Goal: Transaction & Acquisition: Purchase product/service

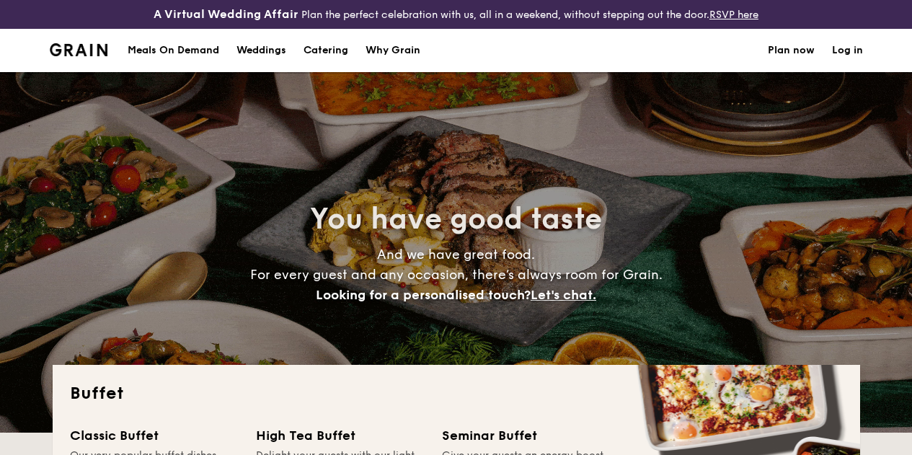
select select
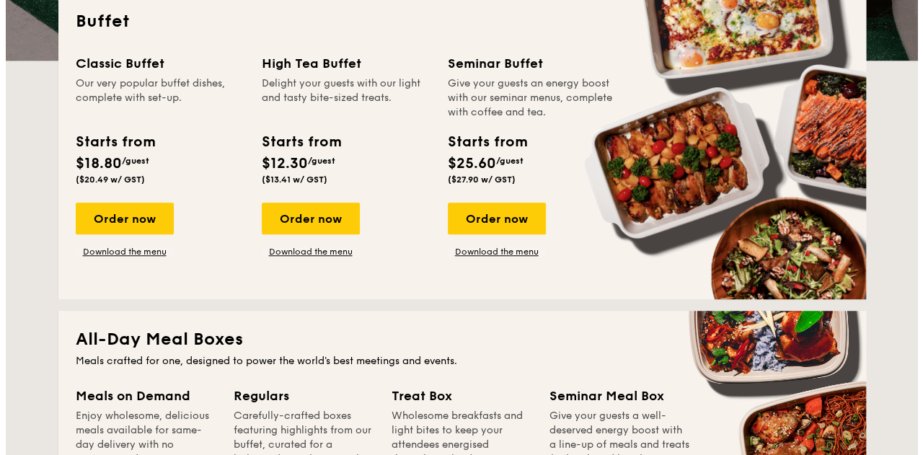
scroll to position [360, 0]
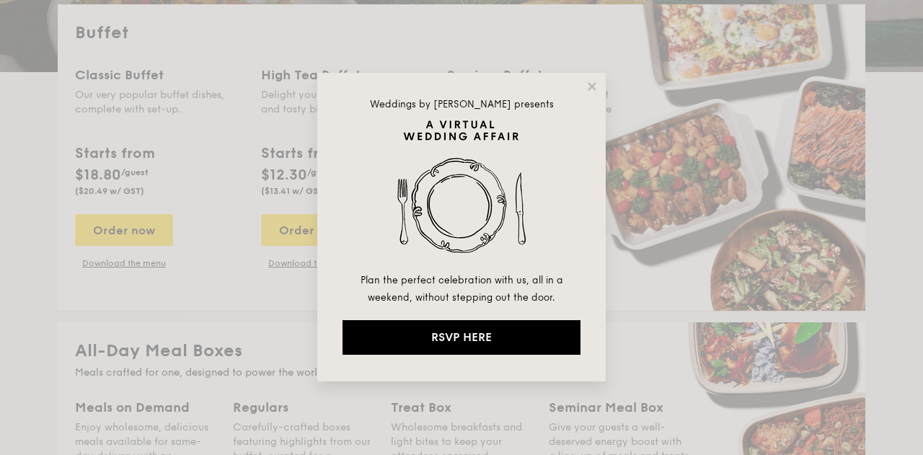
click at [584, 84] on div "Weddings by Grain presents Plan the perfect celebration with us, all in a weeke…" at bounding box center [461, 227] width 288 height 309
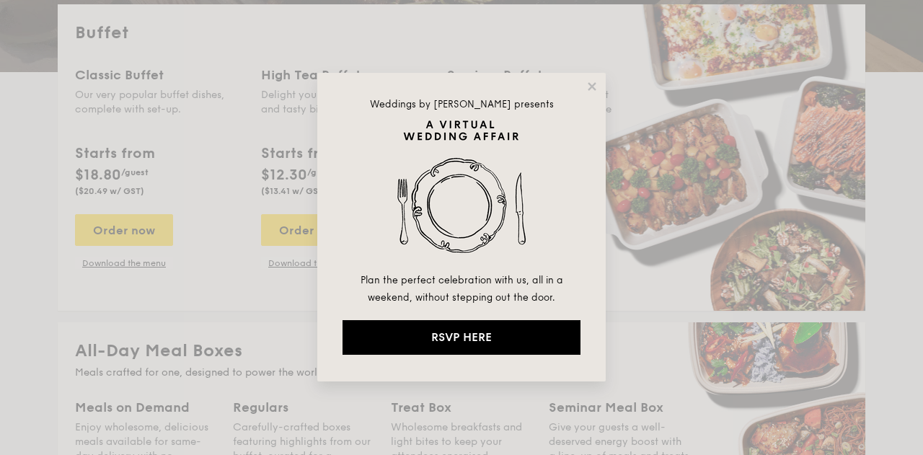
click at [590, 83] on icon at bounding box center [591, 86] width 13 height 13
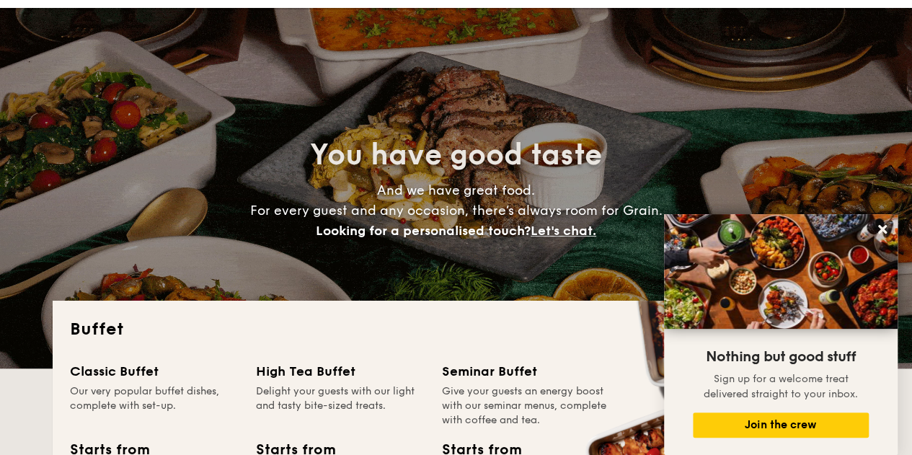
scroll to position [0, 0]
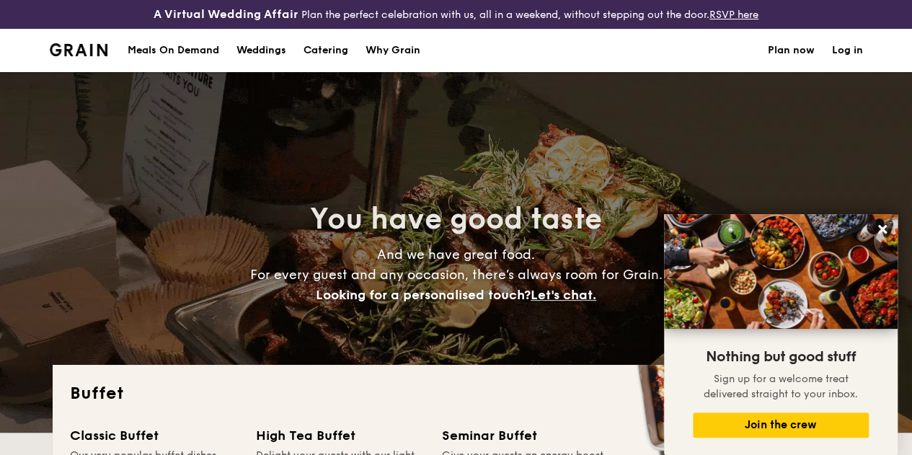
click at [192, 67] on div "Meals On Demand" at bounding box center [174, 50] width 92 height 43
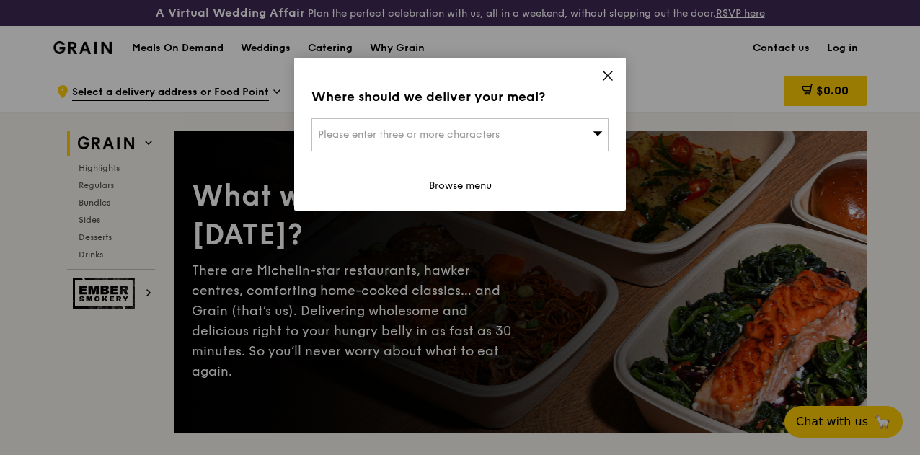
click at [576, 130] on div "Please enter three or more characters" at bounding box center [459, 134] width 297 height 33
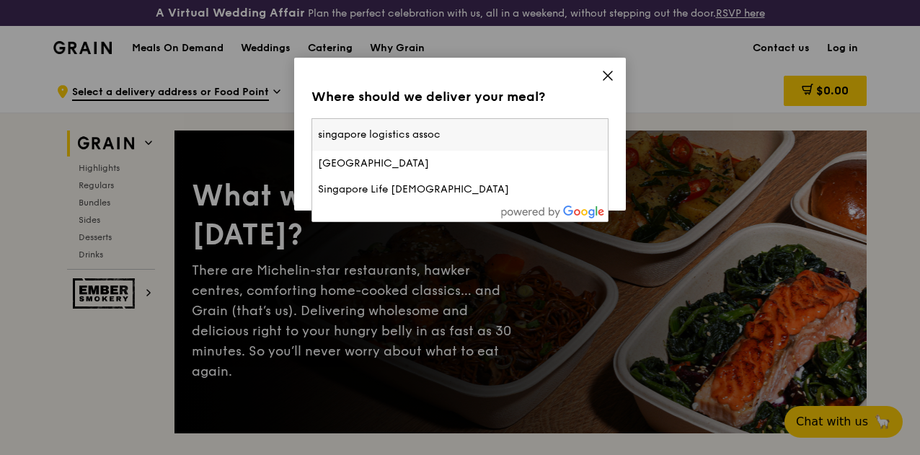
type input "singapore logistics assoc"
click at [599, 135] on input "singapore logistics assoc" at bounding box center [460, 135] width 296 height 32
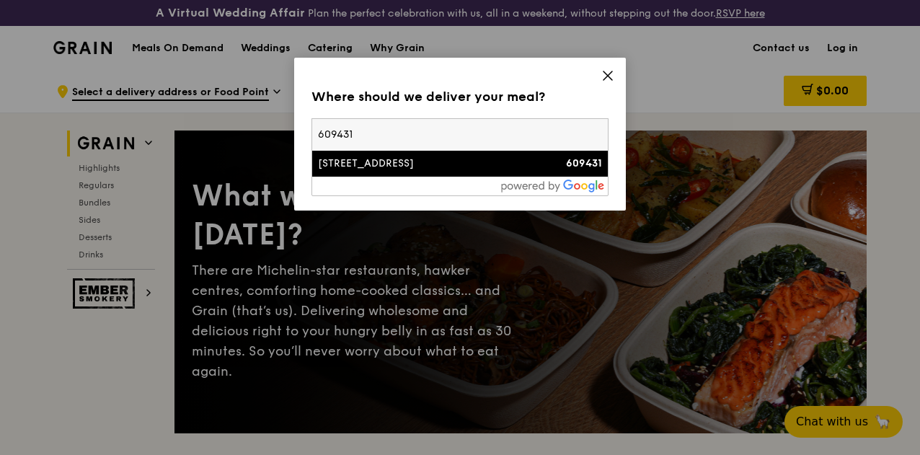
type input "609431"
click at [557, 170] on div "609431" at bounding box center [566, 163] width 71 height 14
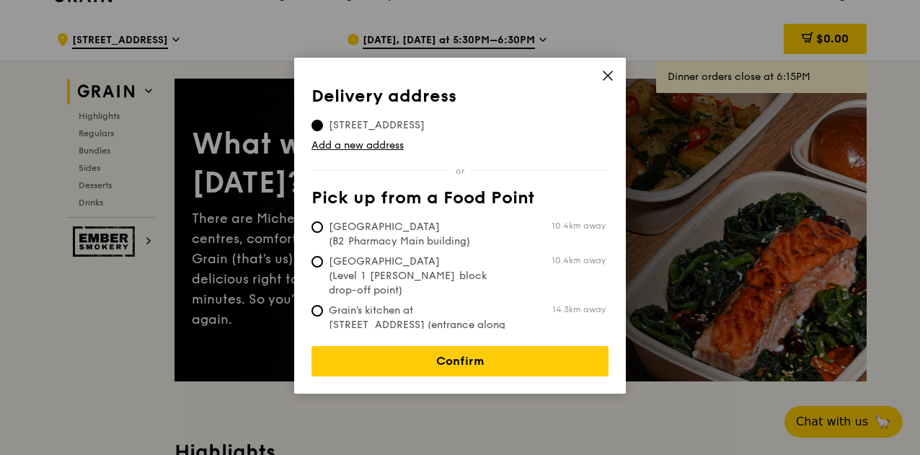
scroll to position [72, 0]
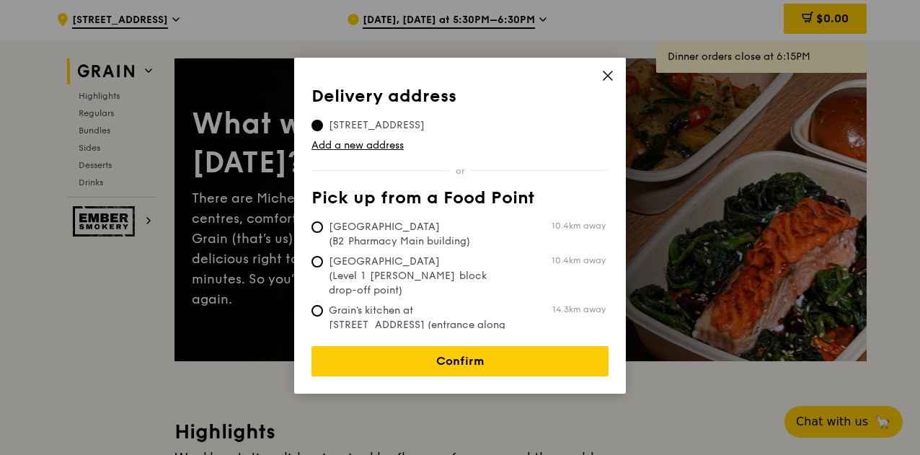
click at [465, 355] on link "Confirm" at bounding box center [459, 361] width 297 height 30
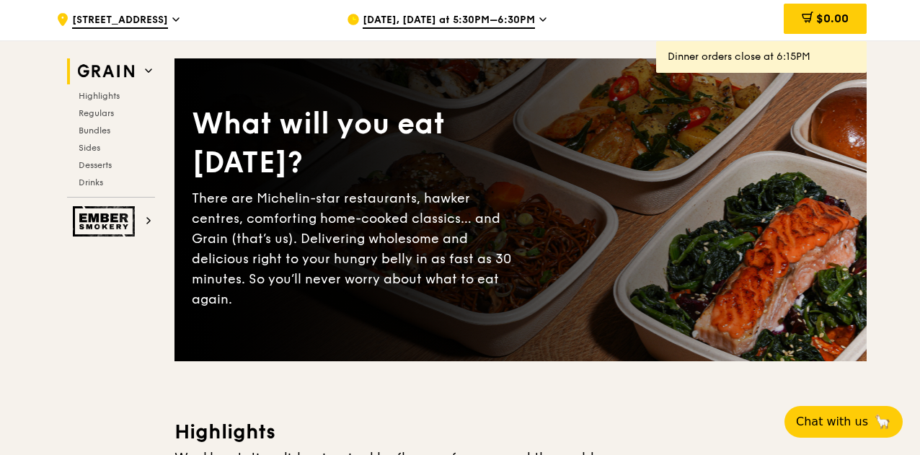
click at [505, 29] on span "Oct 6, Today at 5:30PM–6:30PM" at bounding box center [449, 21] width 172 height 16
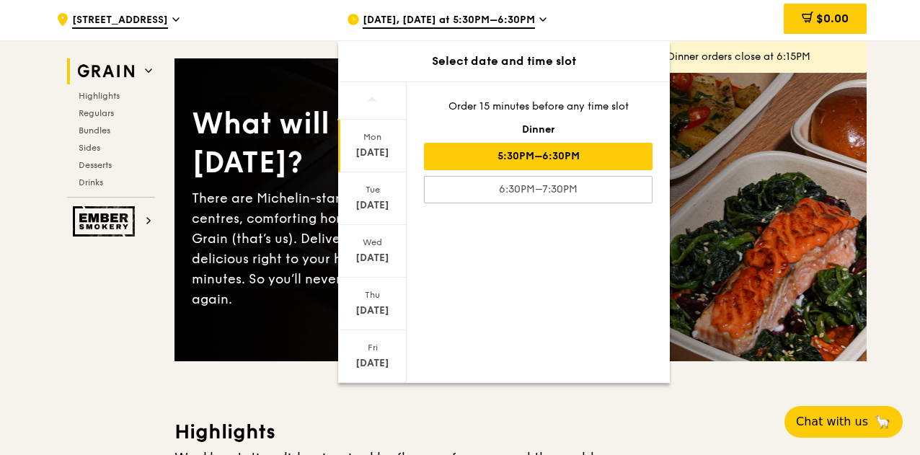
click at [379, 353] on div "Fri" at bounding box center [372, 348] width 64 height 12
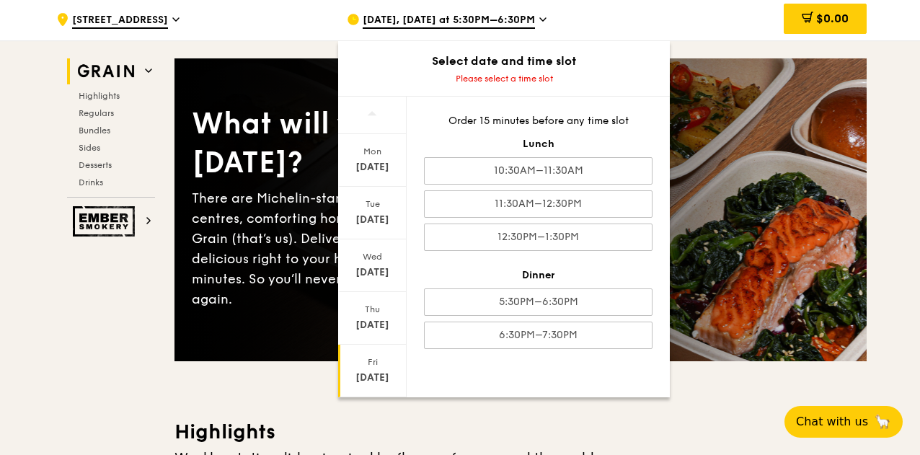
click at [492, 182] on div "10:30AM–11:30AM" at bounding box center [538, 170] width 229 height 27
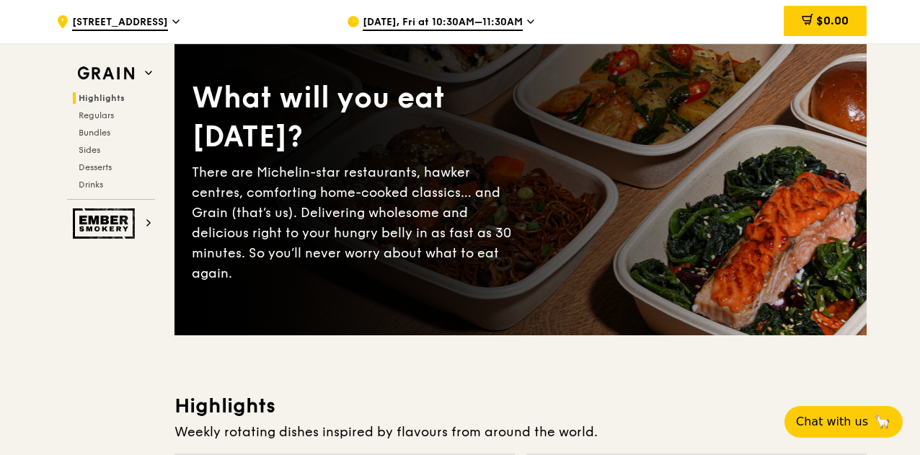
scroll to position [0, 0]
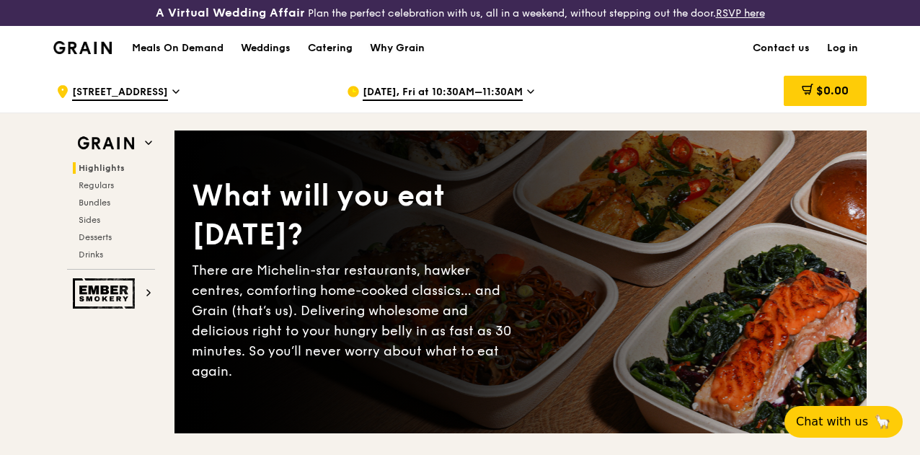
click at [386, 61] on div "Why Grain" at bounding box center [397, 48] width 55 height 43
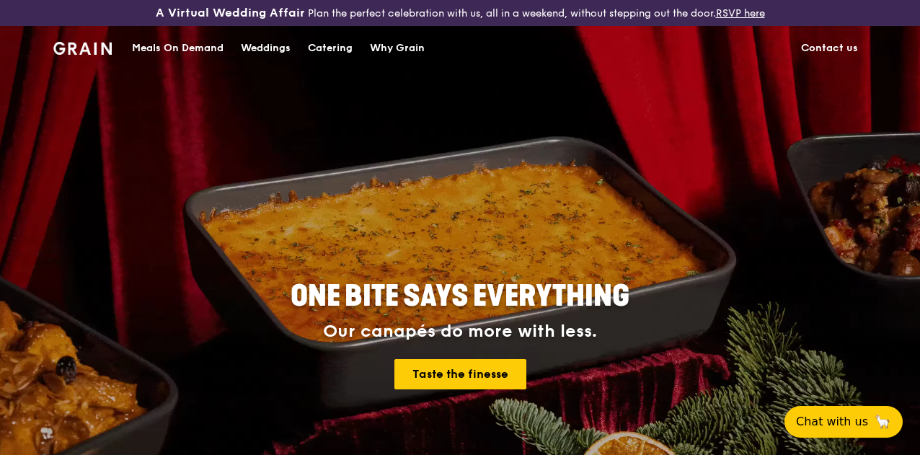
click at [409, 68] on div "Why Grain" at bounding box center [397, 48] width 55 height 43
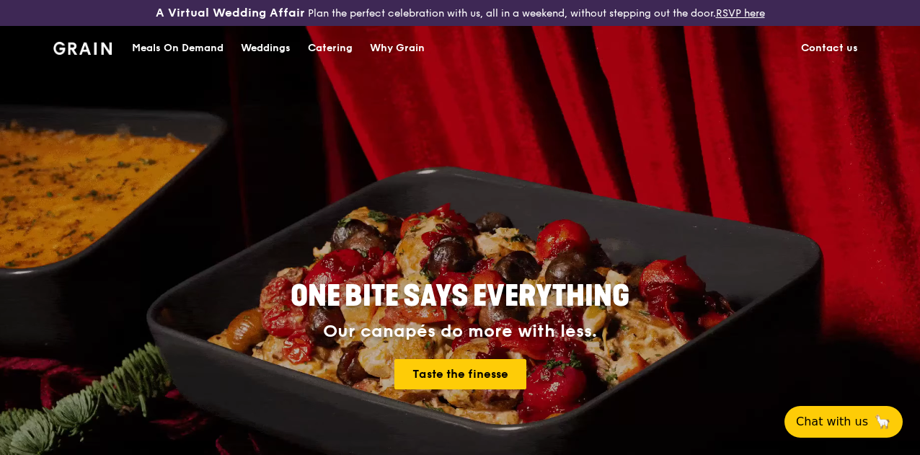
click at [826, 56] on link "Contact us" at bounding box center [829, 48] width 74 height 43
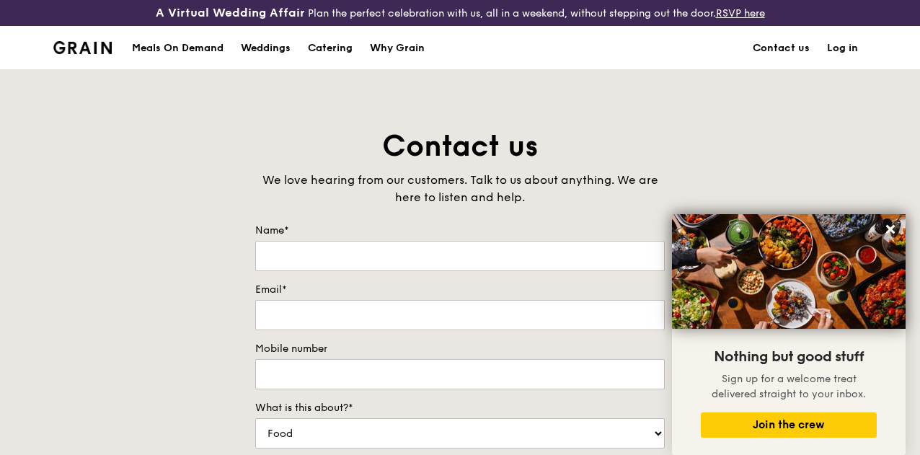
click at [185, 52] on div "Meals On Demand" at bounding box center [178, 48] width 92 height 43
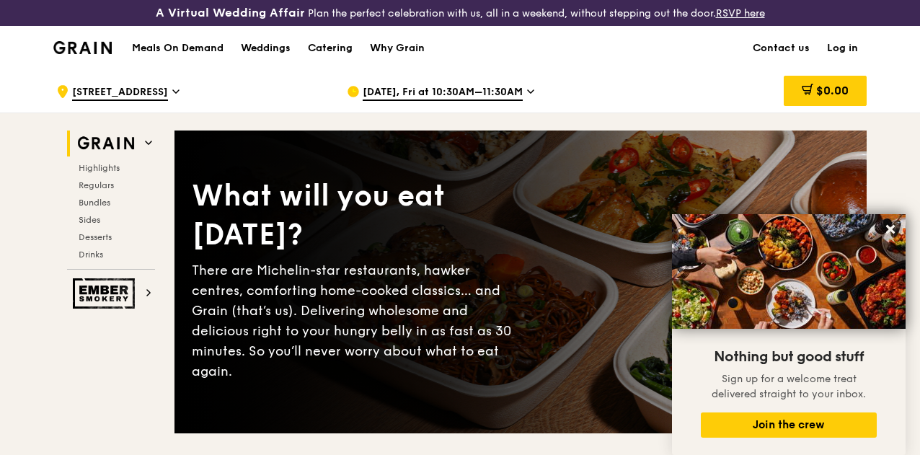
click at [103, 173] on span "Highlights" at bounding box center [99, 168] width 41 height 10
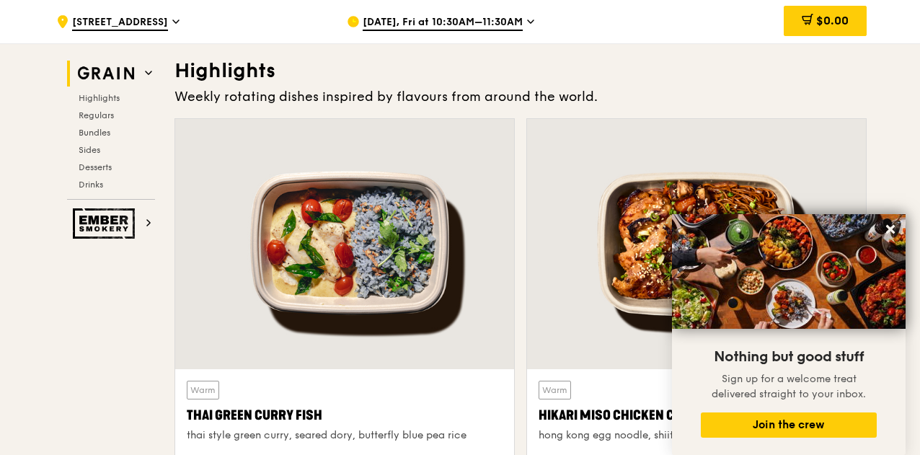
scroll to position [445, 0]
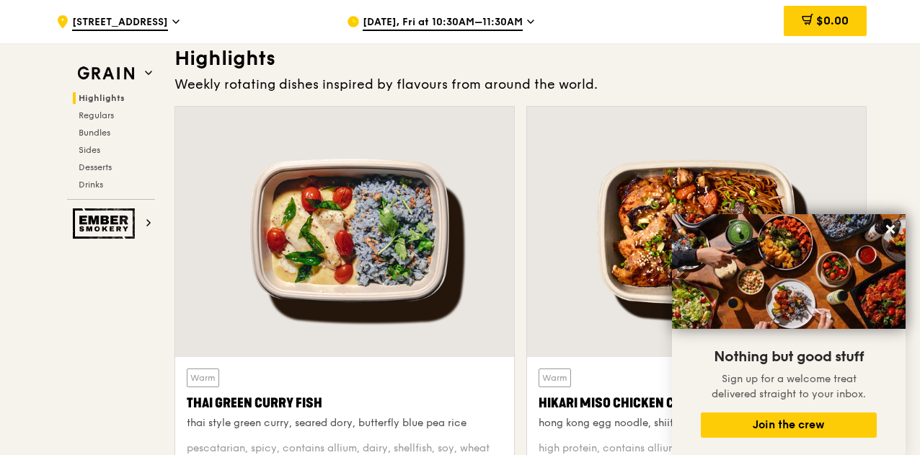
click at [894, 221] on button at bounding box center [890, 229] width 23 height 23
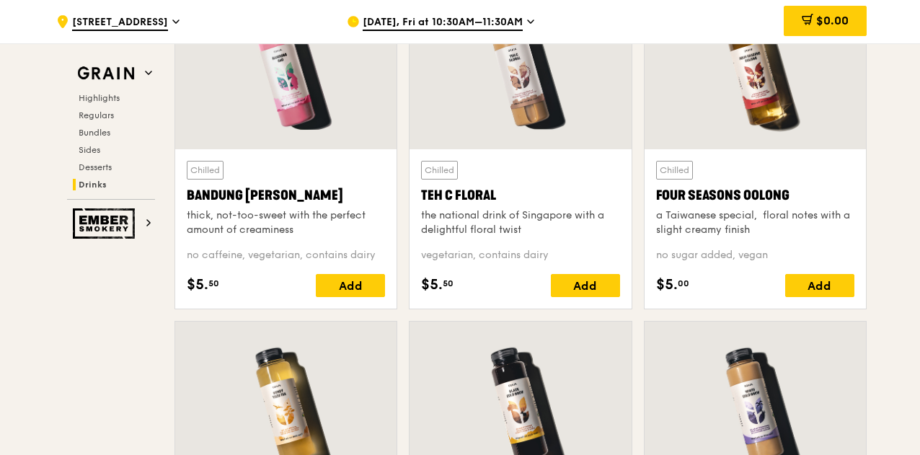
scroll to position [5131, 0]
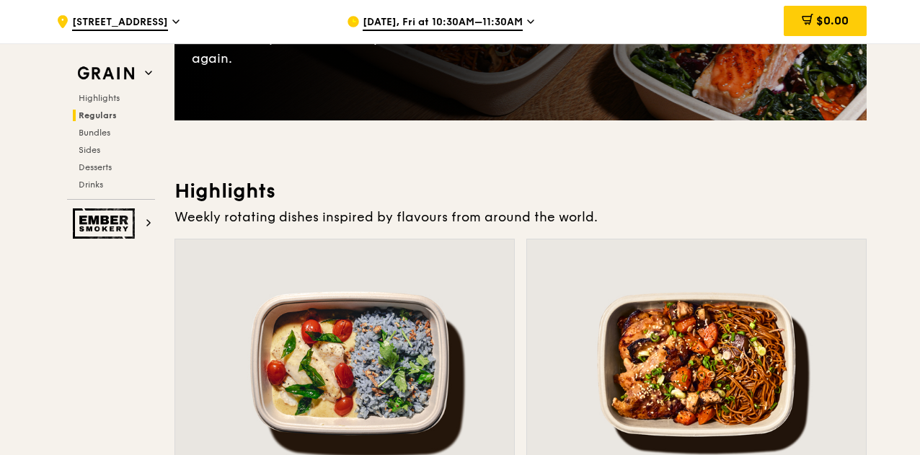
drag, startPoint x: 901, startPoint y: 297, endPoint x: 914, endPoint y: 8, distance: 289.4
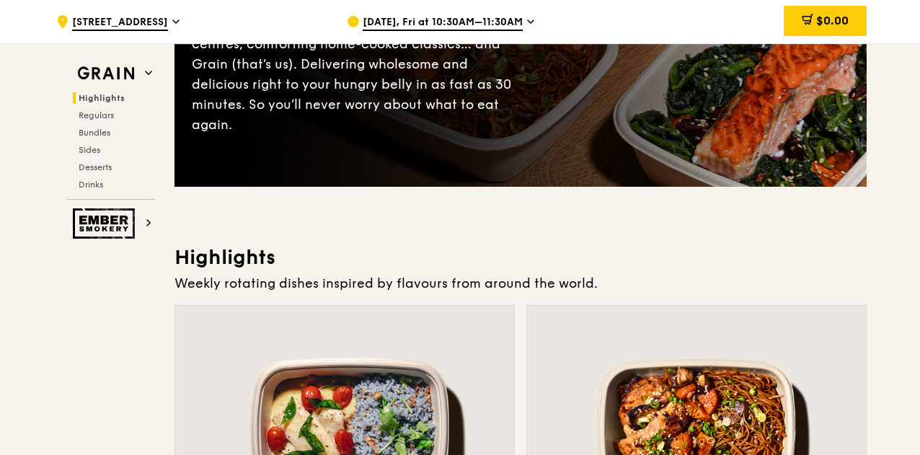
scroll to position [565, 0]
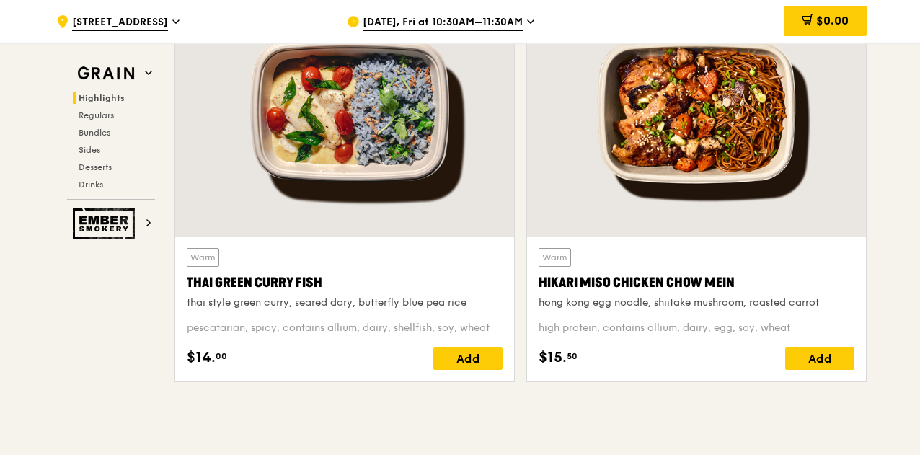
click at [476, 369] on div "Add" at bounding box center [467, 358] width 69 height 23
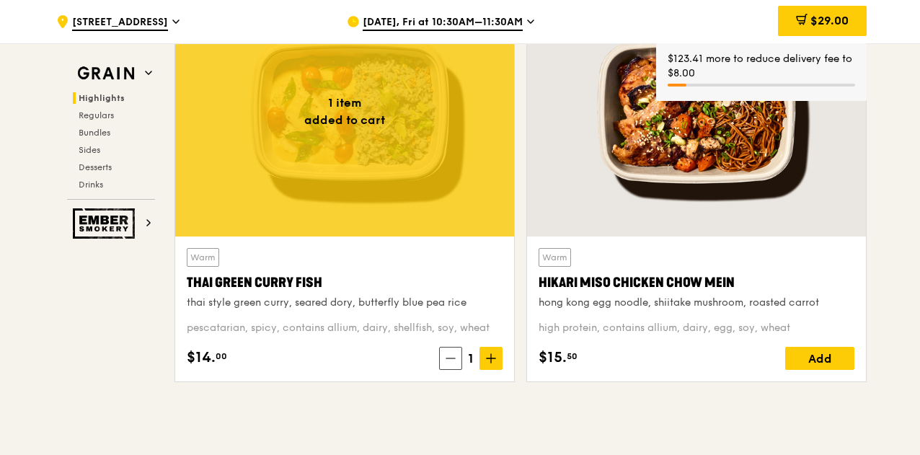
click at [822, 22] on span "$29.00" at bounding box center [829, 21] width 38 height 14
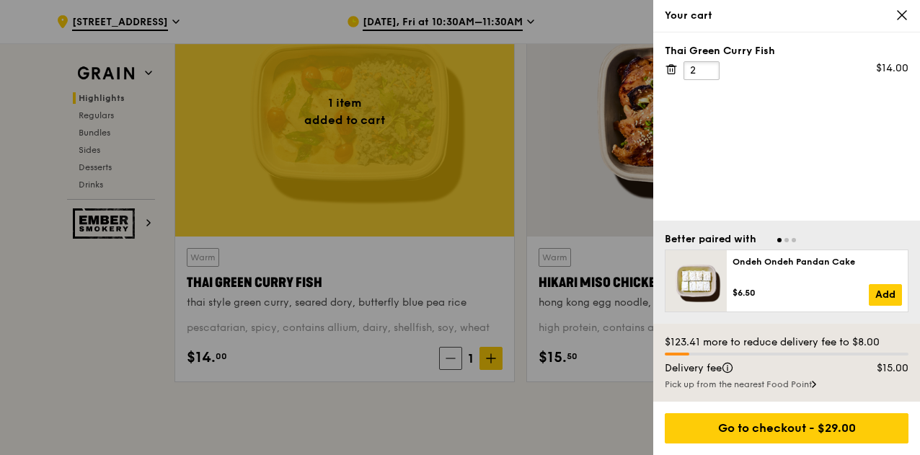
click at [702, 68] on input "2" at bounding box center [701, 70] width 36 height 19
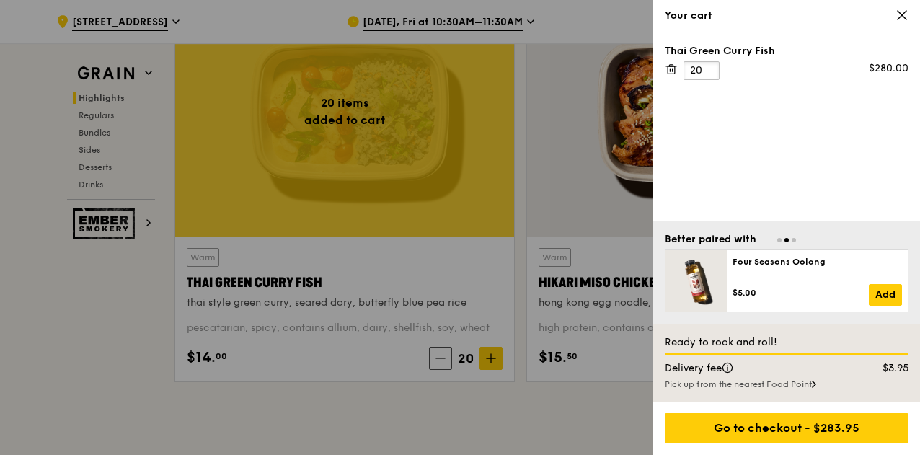
type input "20"
click at [137, 306] on div at bounding box center [460, 227] width 920 height 455
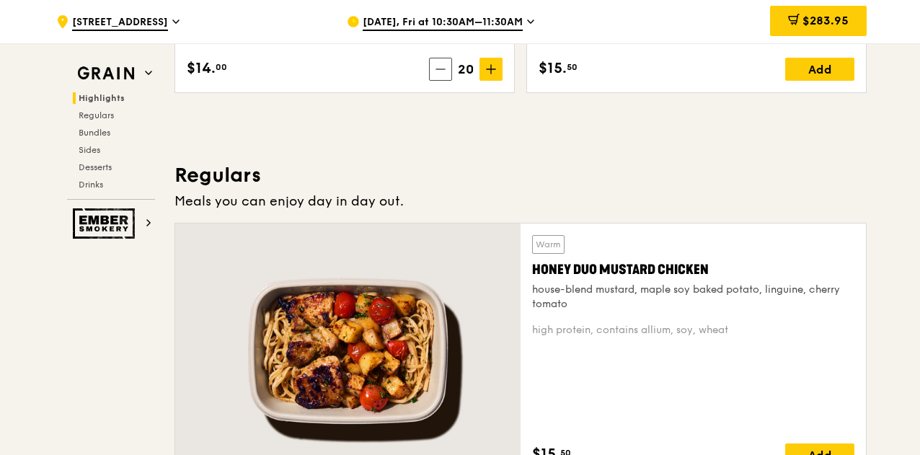
scroll to position [926, 0]
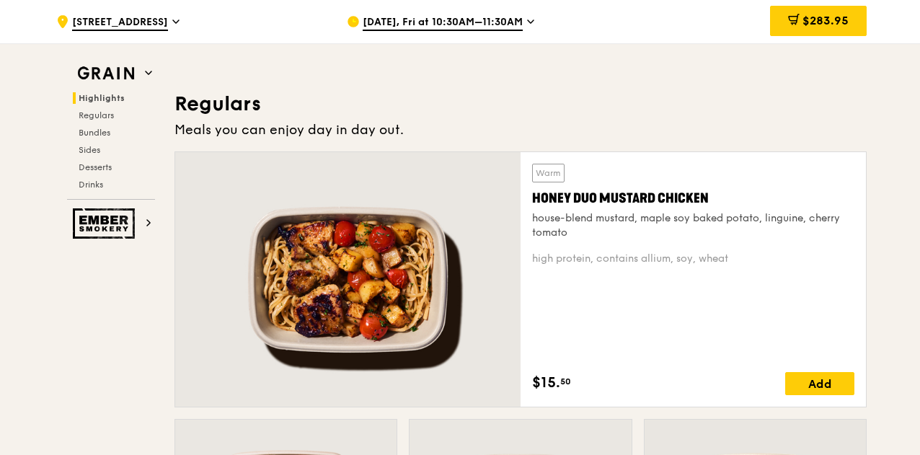
click at [818, 387] on div "Add" at bounding box center [819, 383] width 69 height 23
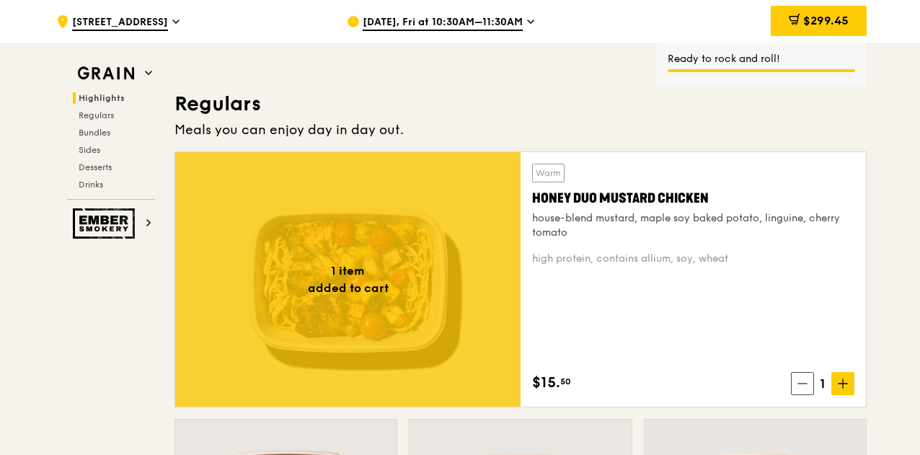
click at [818, 26] on span "$299.45" at bounding box center [825, 21] width 45 height 14
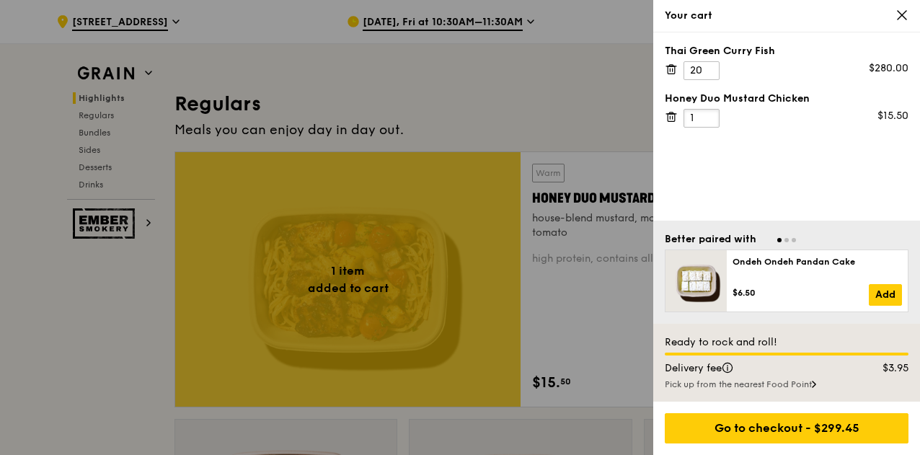
click at [698, 110] on input "1" at bounding box center [701, 118] width 36 height 19
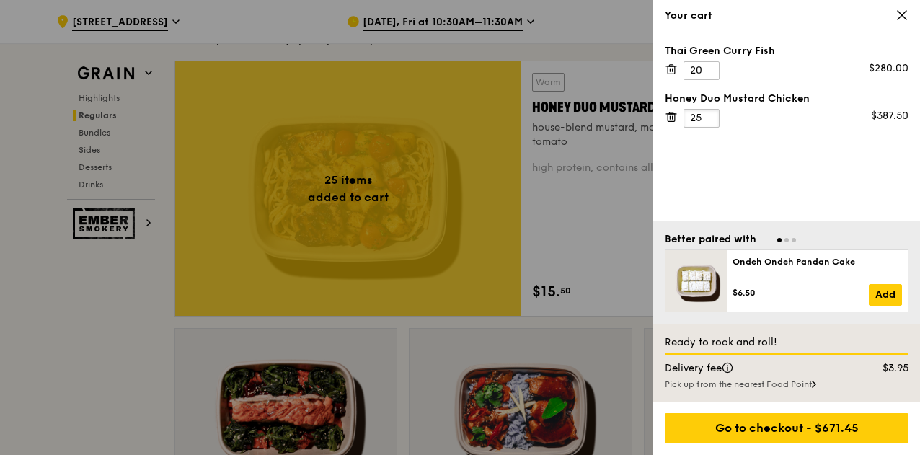
scroll to position [1070, 0]
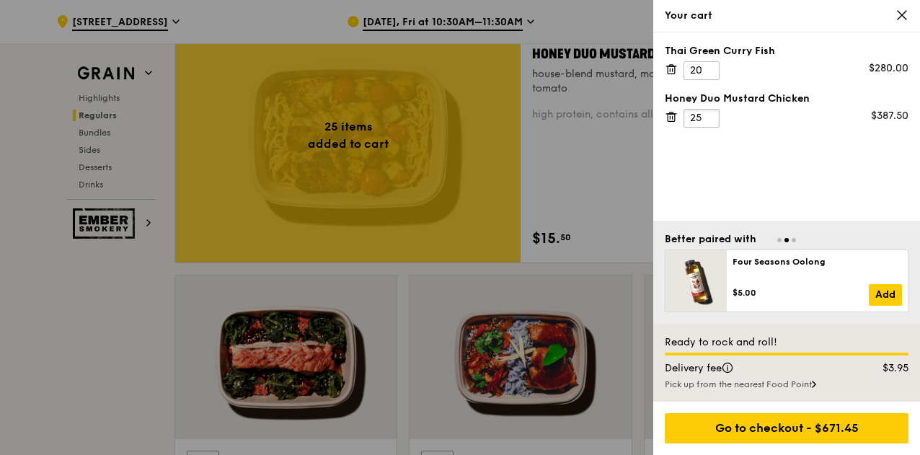
type input "25"
click at [787, 433] on div "Go to checkout - $671.45" at bounding box center [787, 428] width 244 height 30
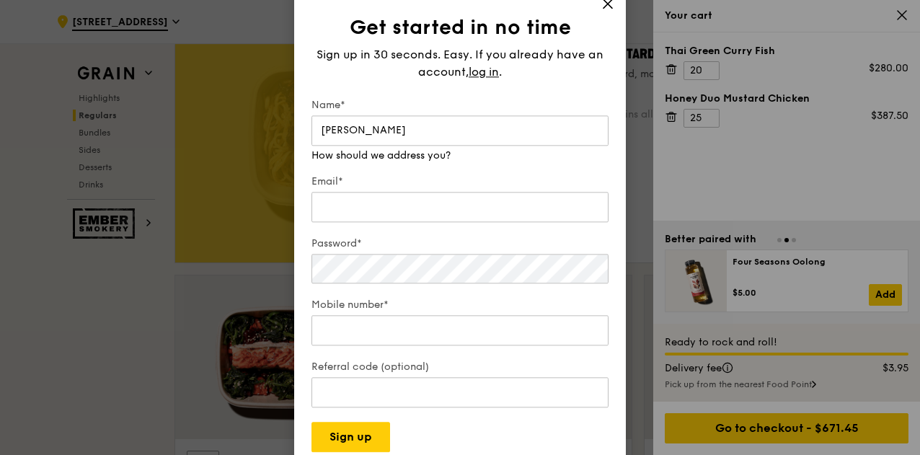
type input "Jessie Hoong"
click at [493, 206] on input "Email*" at bounding box center [459, 207] width 297 height 30
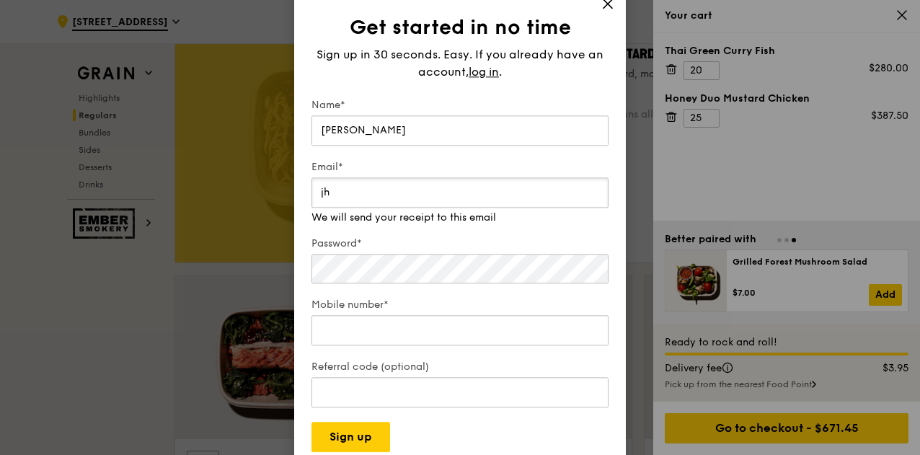
type input "j"
type input "jhoong@novomind.com"
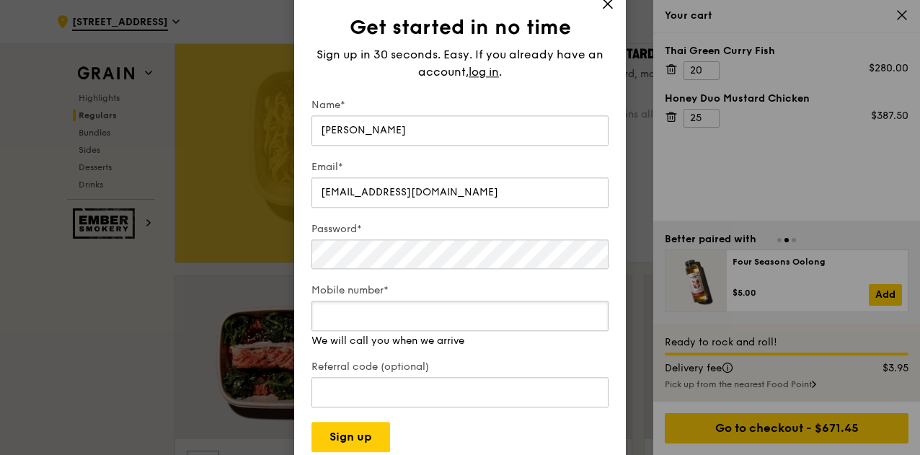
click at [472, 338] on div "Mobile number* We will call you when we arrive" at bounding box center [459, 315] width 297 height 65
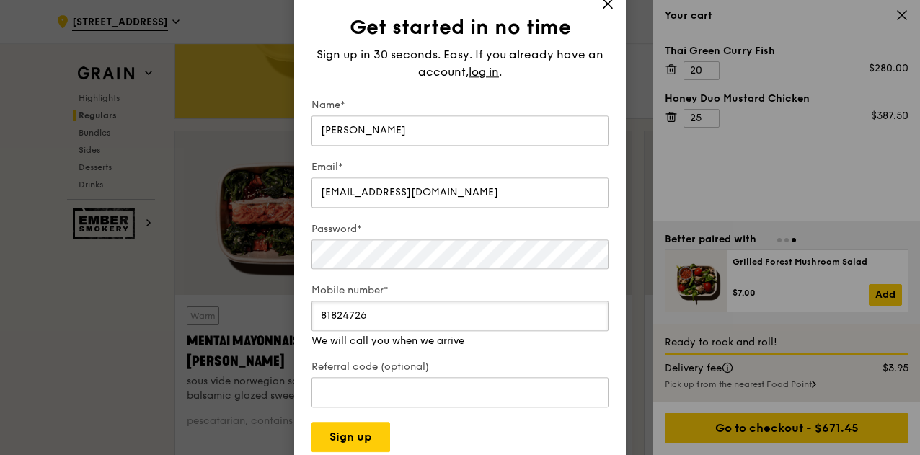
type input "81824726"
click at [375, 432] on button "Sign up" at bounding box center [350, 437] width 79 height 30
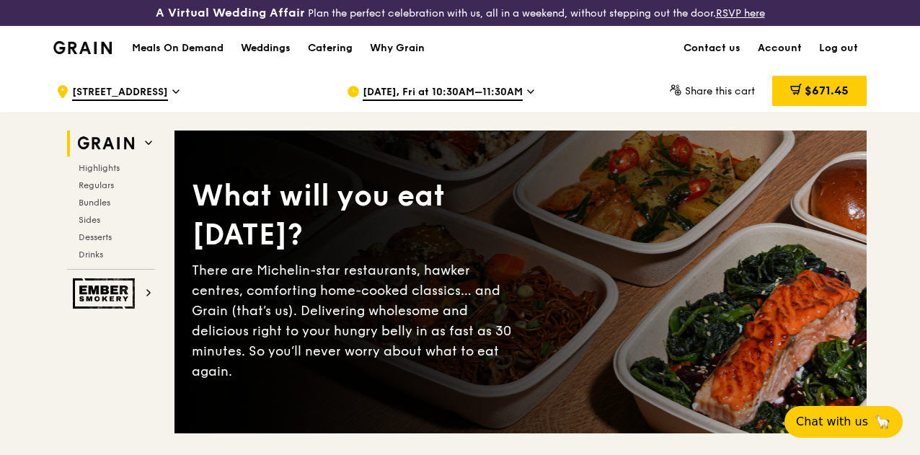
click at [101, 173] on span "Highlights" at bounding box center [99, 168] width 41 height 10
click at [212, 56] on h1 "Meals On Demand" at bounding box center [178, 48] width 92 height 14
click at [107, 208] on span "Bundles" at bounding box center [95, 203] width 32 height 10
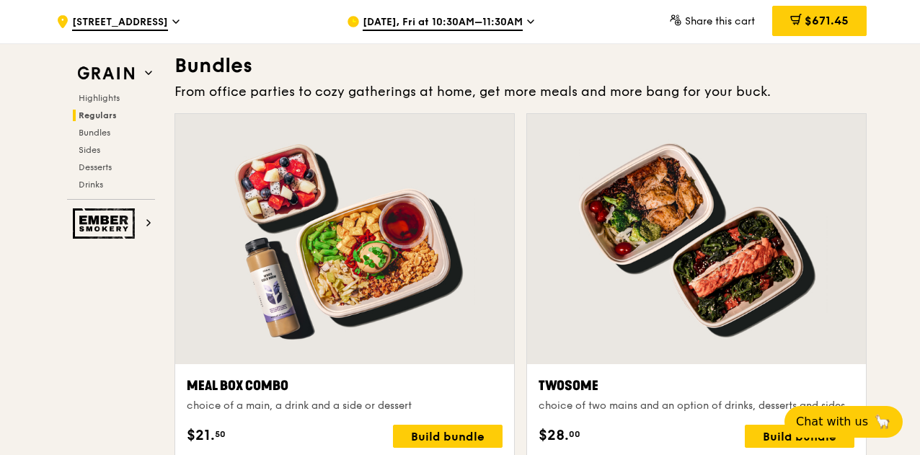
scroll to position [2097, 0]
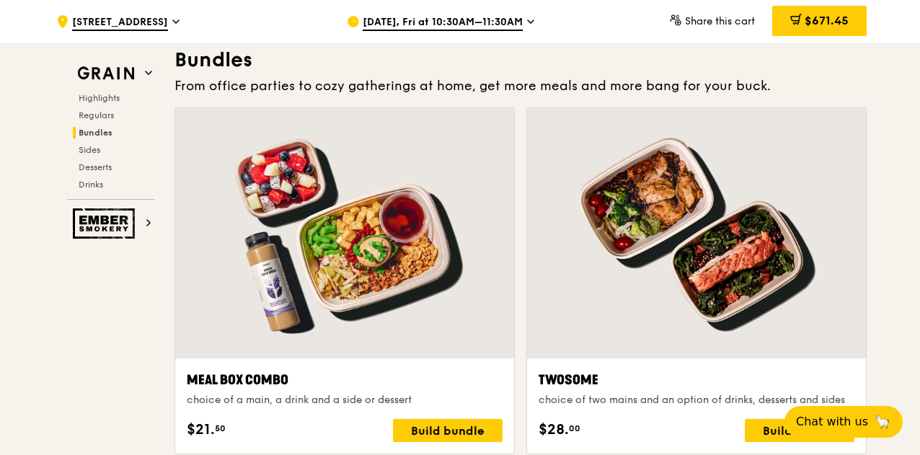
click at [96, 120] on h2 "Regulars" at bounding box center [114, 116] width 82 height 12
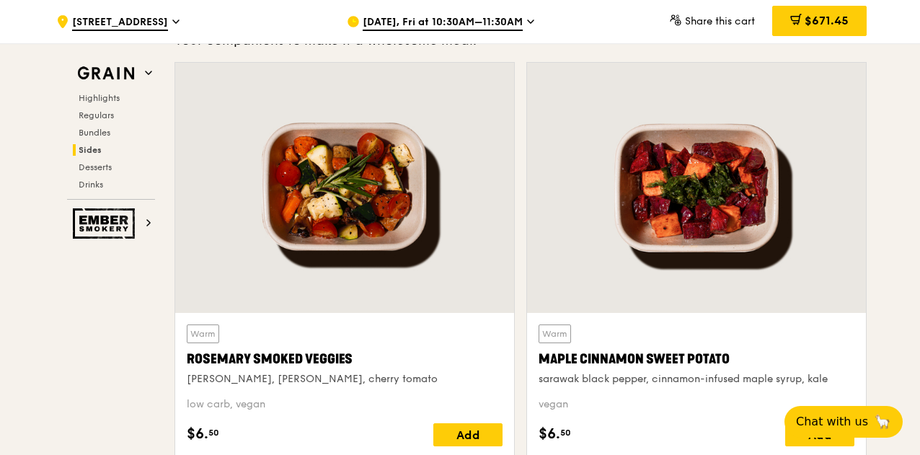
scroll to position [3350, 0]
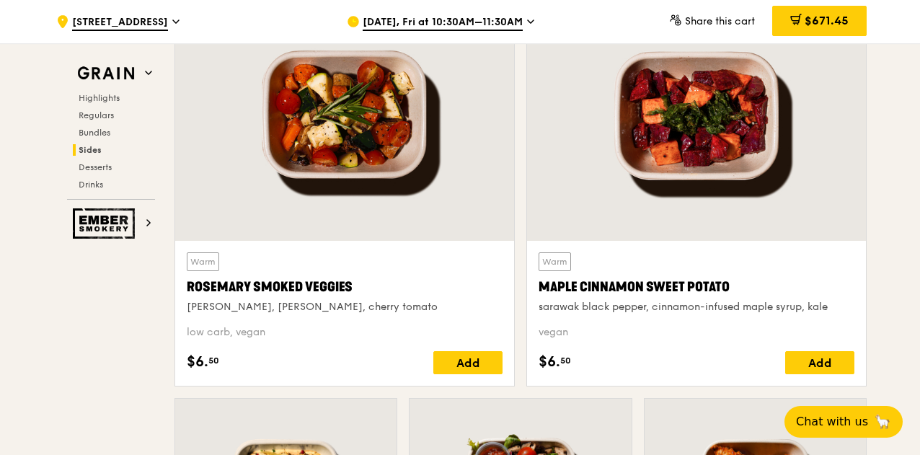
click at [455, 360] on div "Add" at bounding box center [467, 362] width 69 height 23
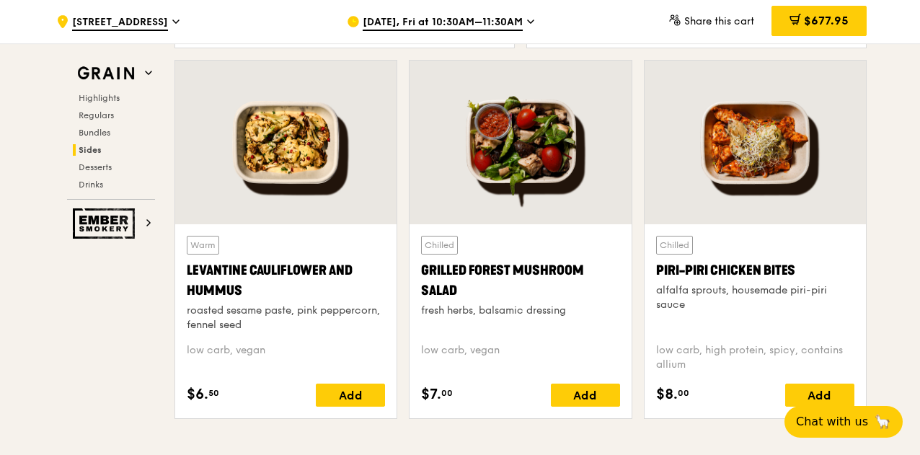
scroll to position [3710, 0]
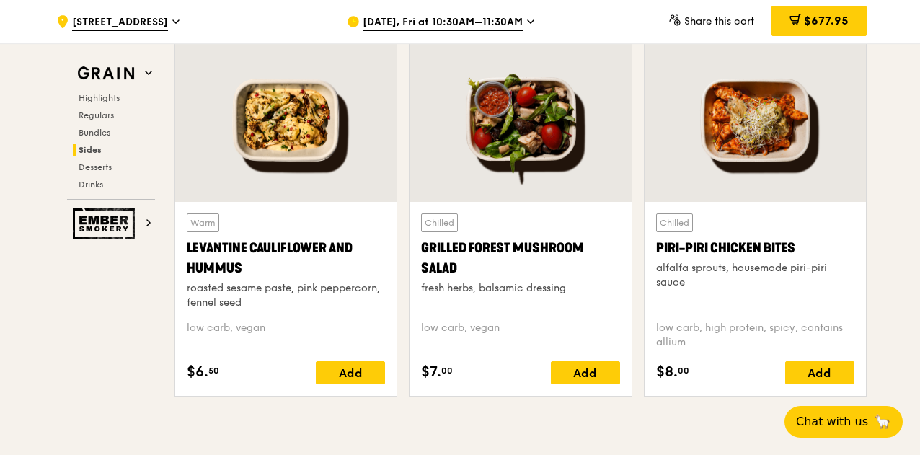
click at [607, 383] on div "Add" at bounding box center [585, 372] width 69 height 23
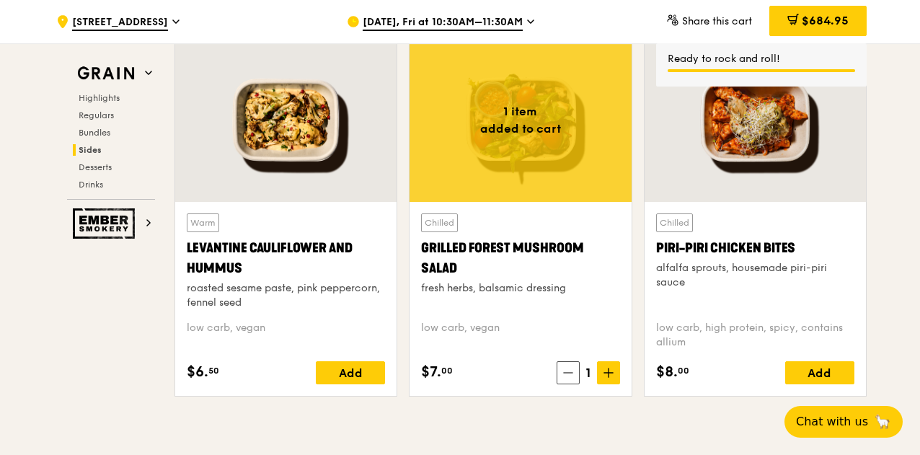
click at [102, 90] on div "Grain Highlights Regulars Bundles Sides Desserts Drinks" at bounding box center [111, 130] width 88 height 139
click at [102, 94] on span "Highlights" at bounding box center [99, 98] width 41 height 10
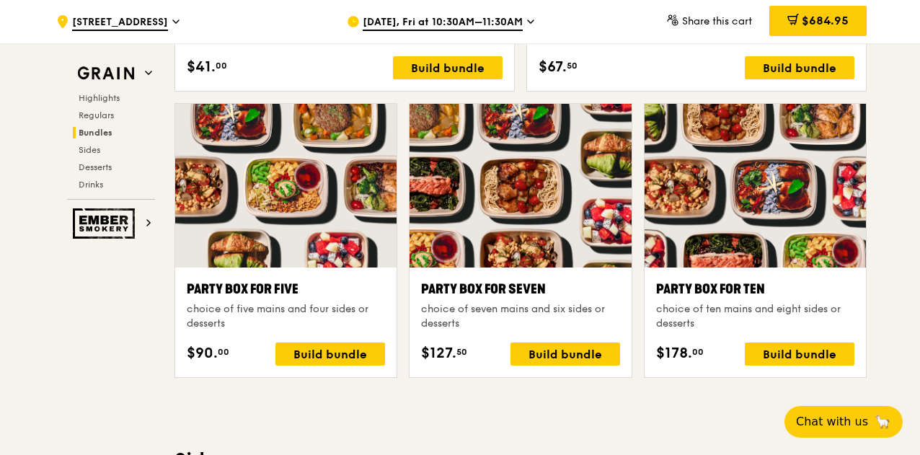
scroll to position [2968, 0]
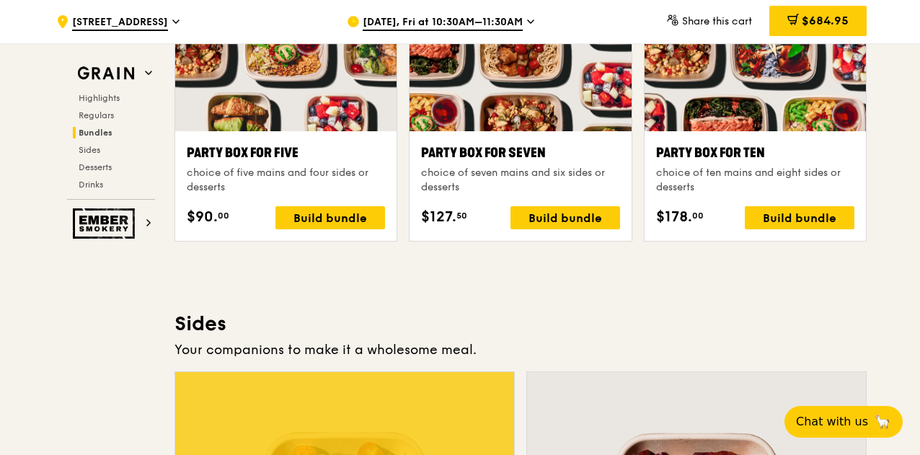
click at [810, 16] on span "$684.95" at bounding box center [825, 21] width 47 height 14
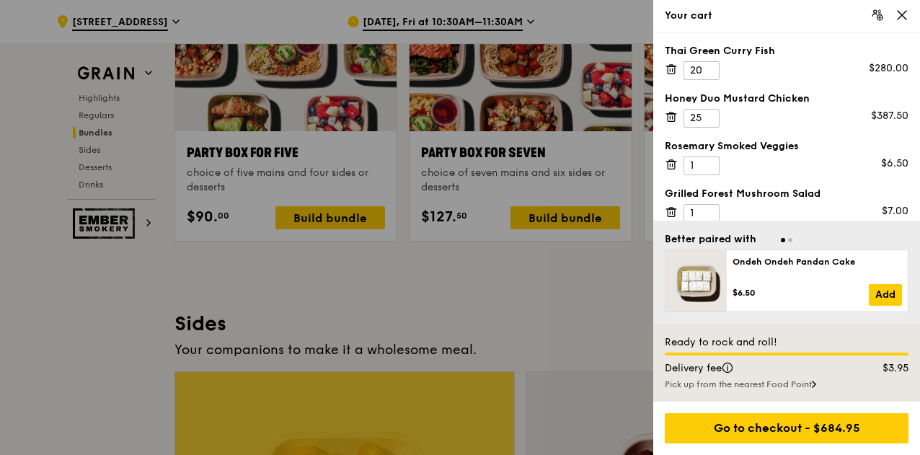
click at [666, 164] on icon at bounding box center [671, 164] width 13 height 13
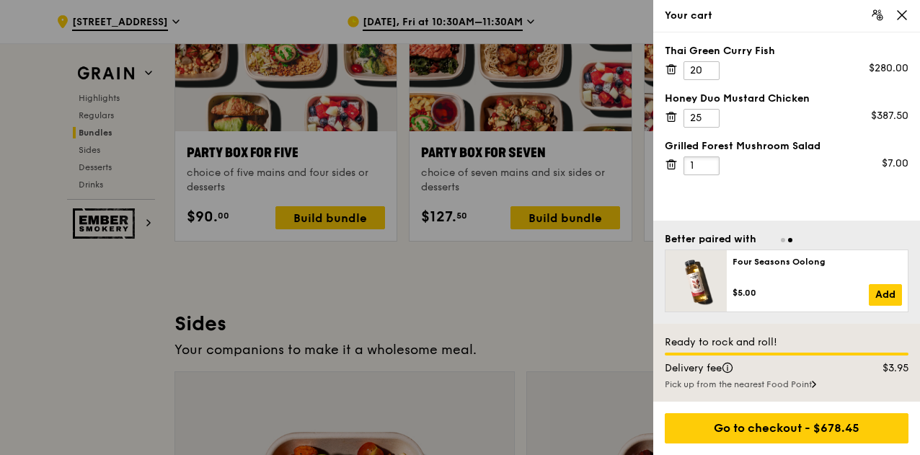
click at [696, 158] on input "1" at bounding box center [701, 165] width 36 height 19
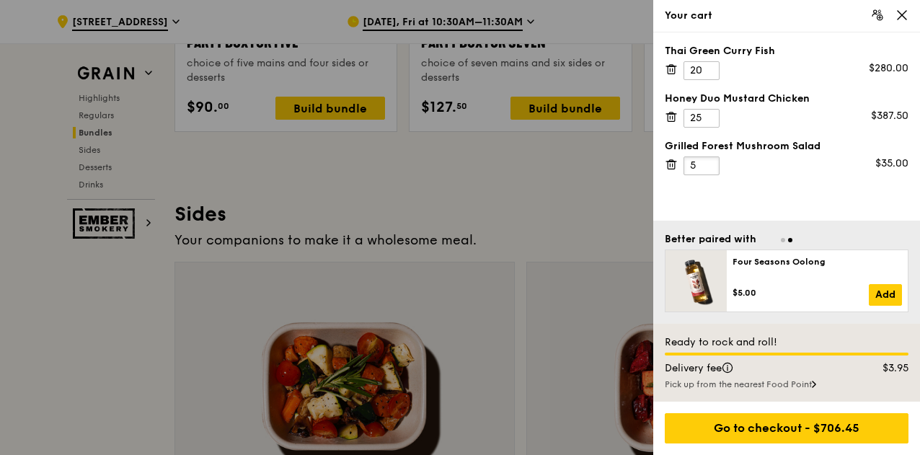
scroll to position [3112, 0]
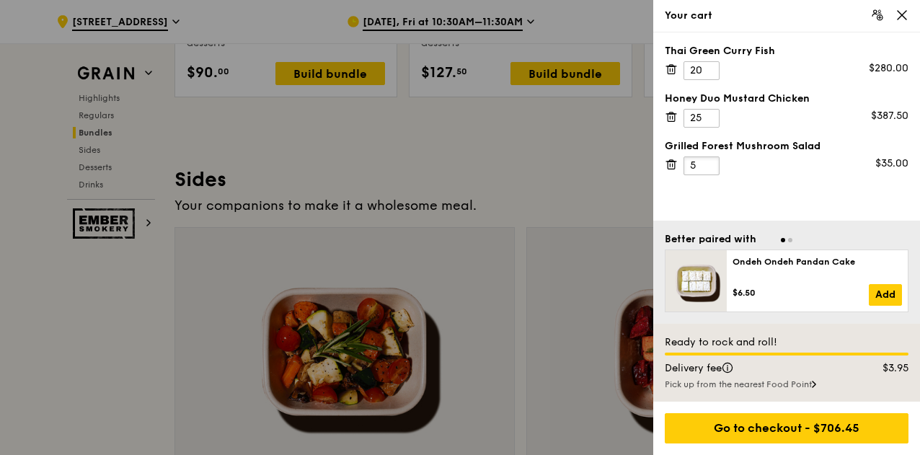
type input "5"
click at [874, 428] on div "Go to checkout - $706.45" at bounding box center [787, 428] width 244 height 30
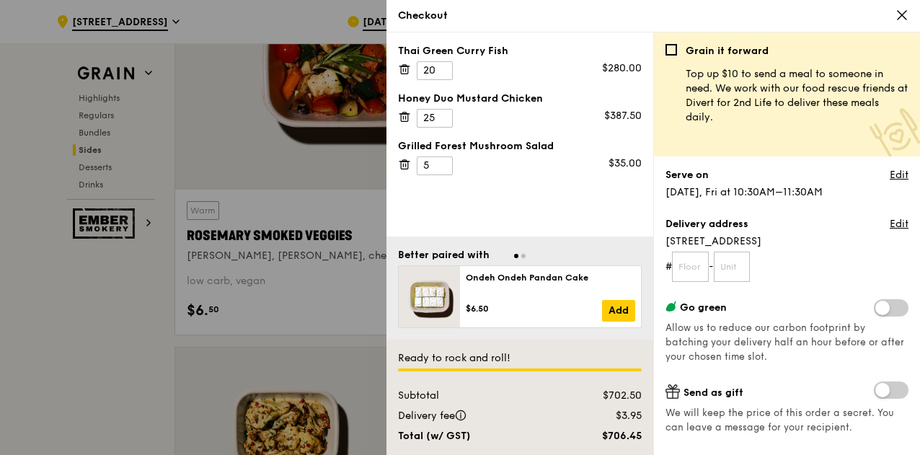
scroll to position [72, 0]
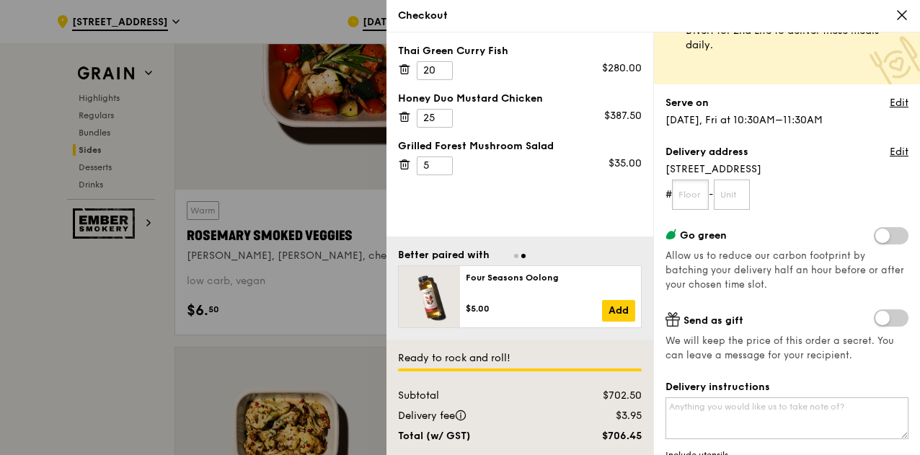
click at [692, 190] on input "text" at bounding box center [690, 195] width 37 height 30
type input "03"
click at [743, 196] on input "text" at bounding box center [732, 195] width 37 height 30
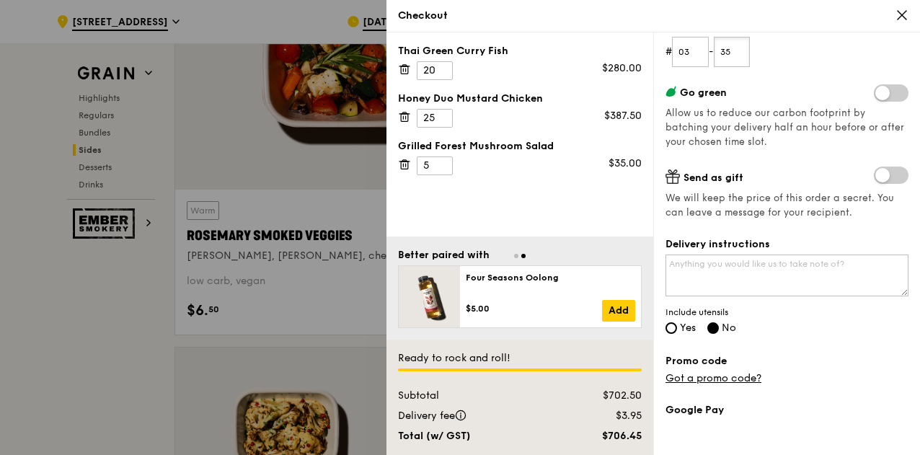
scroll to position [216, 0]
type input "35"
click at [666, 329] on label "Yes" at bounding box center [680, 328] width 30 height 12
click at [666, 329] on input "Yes" at bounding box center [671, 327] width 12 height 12
radio input "true"
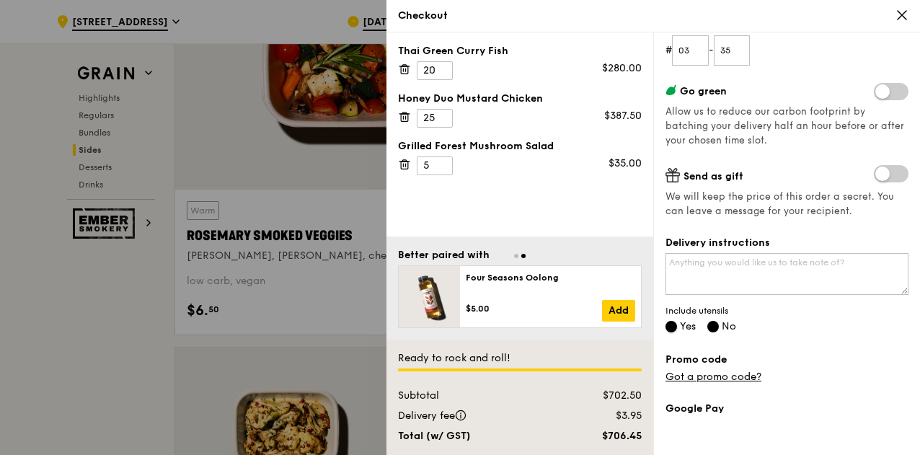
radio input "false"
click at [722, 376] on link "Got a promo code?" at bounding box center [713, 377] width 96 height 12
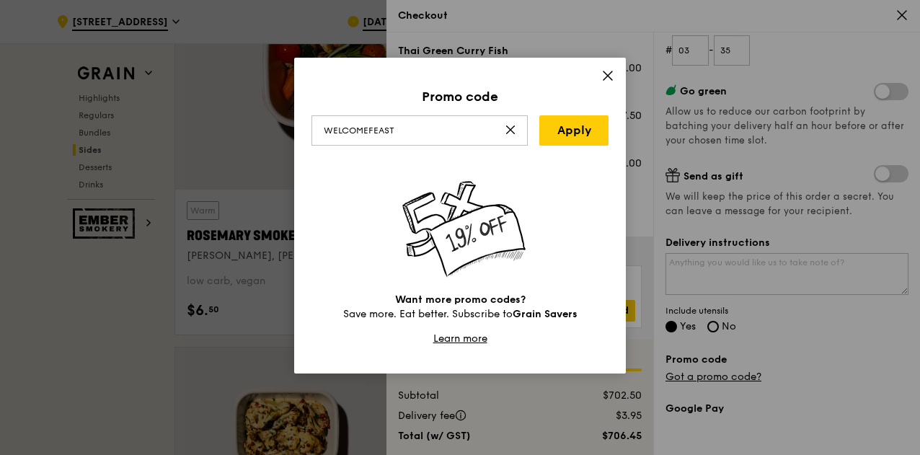
click at [571, 130] on link "Apply" at bounding box center [573, 130] width 69 height 30
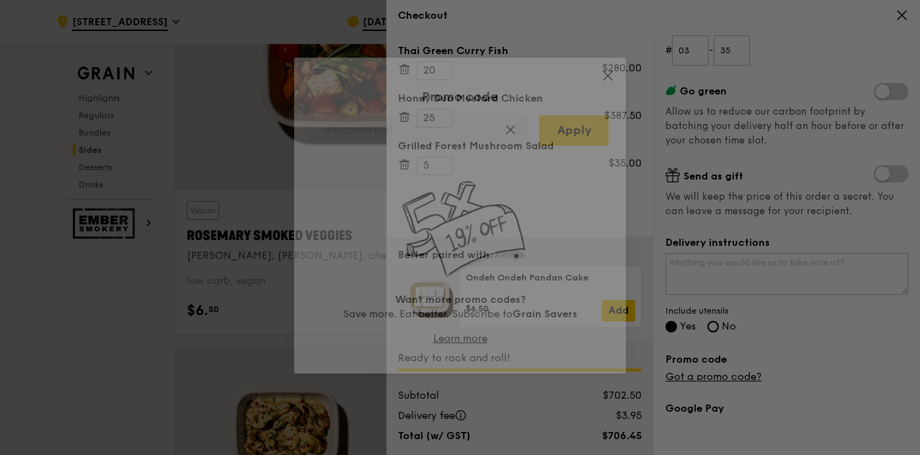
type input "WELCOMEFEAST"
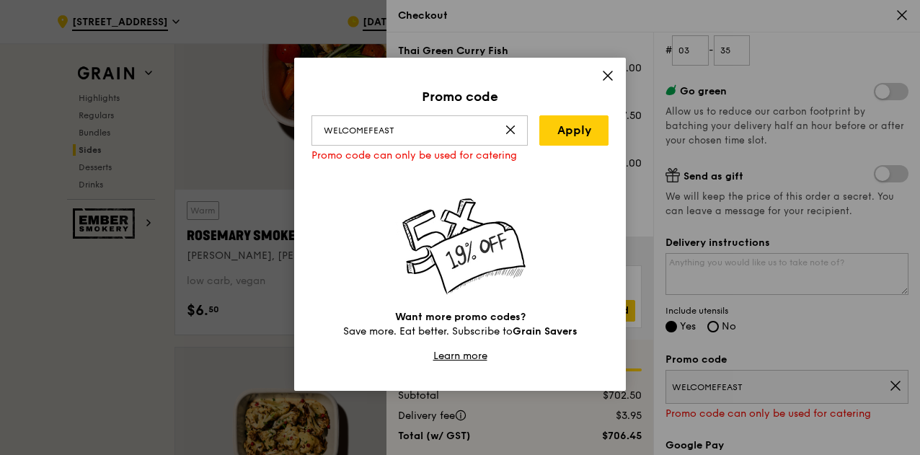
click at [513, 129] on icon at bounding box center [511, 130] width 12 height 12
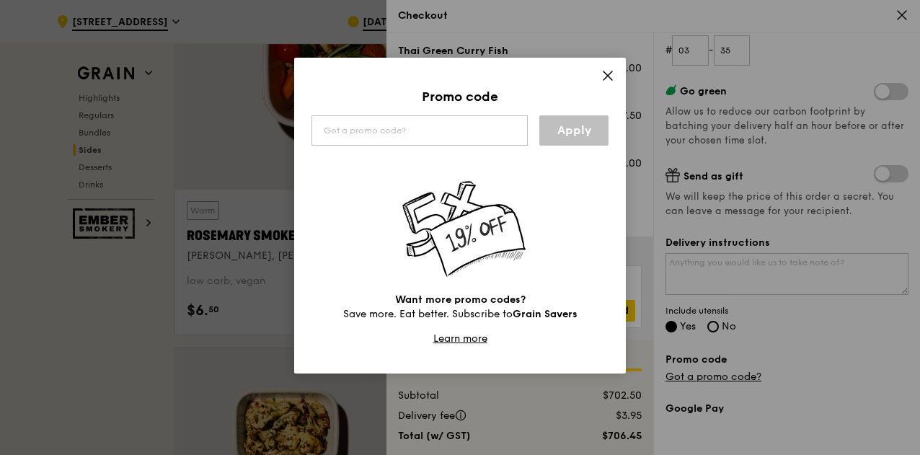
click at [603, 81] on icon at bounding box center [607, 75] width 13 height 13
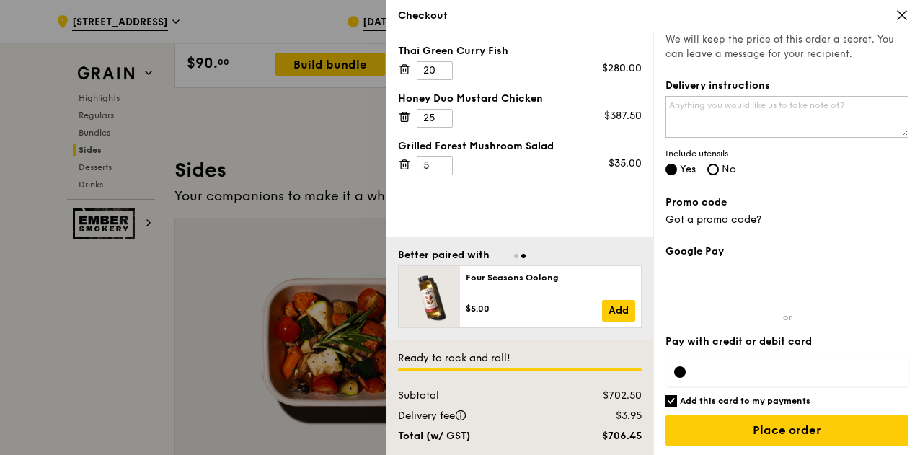
scroll to position [3257, 0]
